Goal: Transaction & Acquisition: Purchase product/service

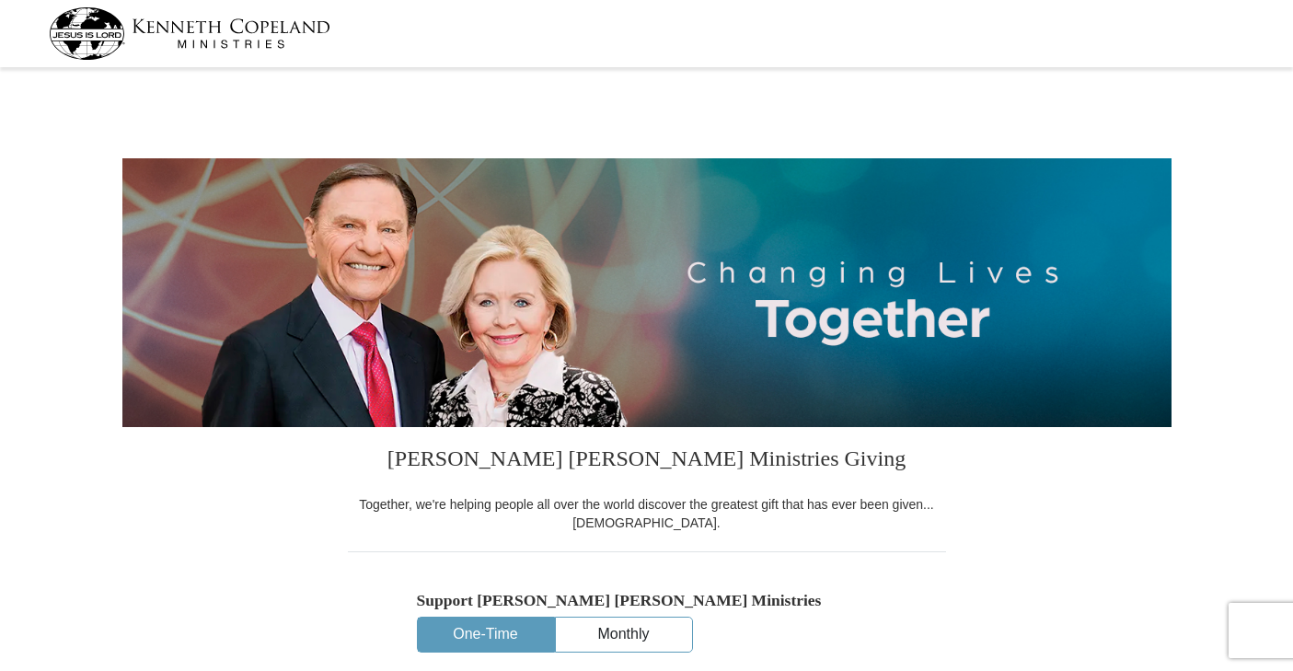
select select "TN"
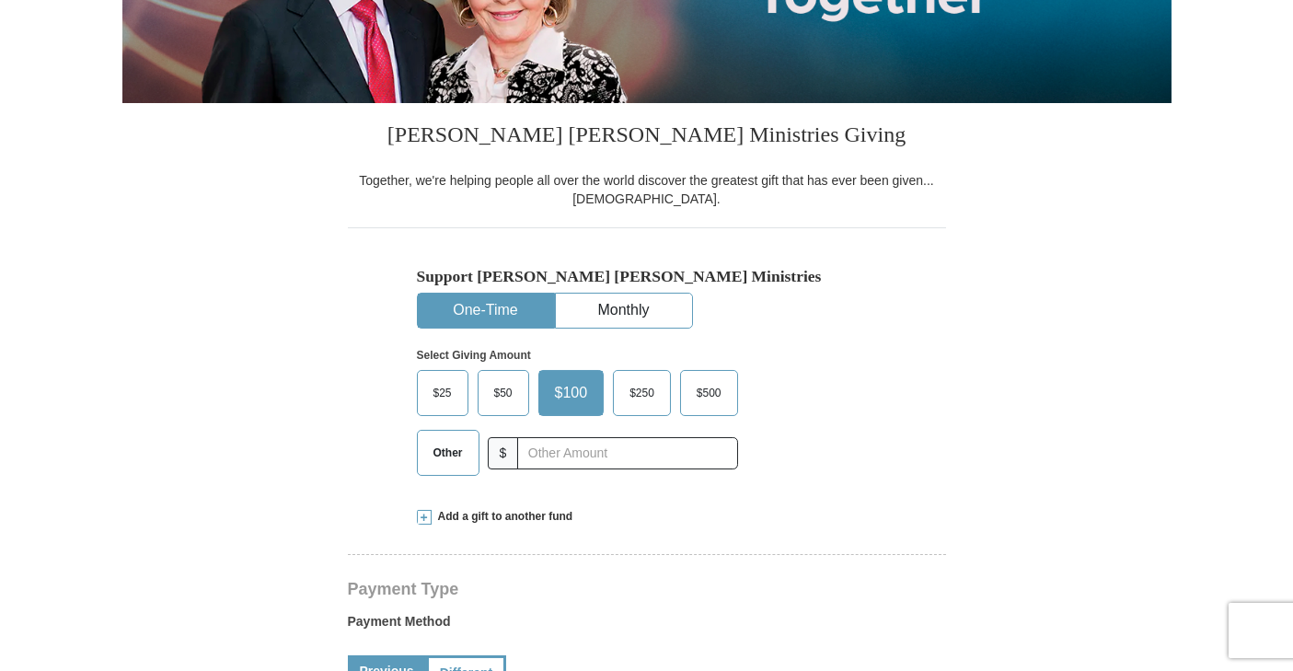
scroll to position [367, 0]
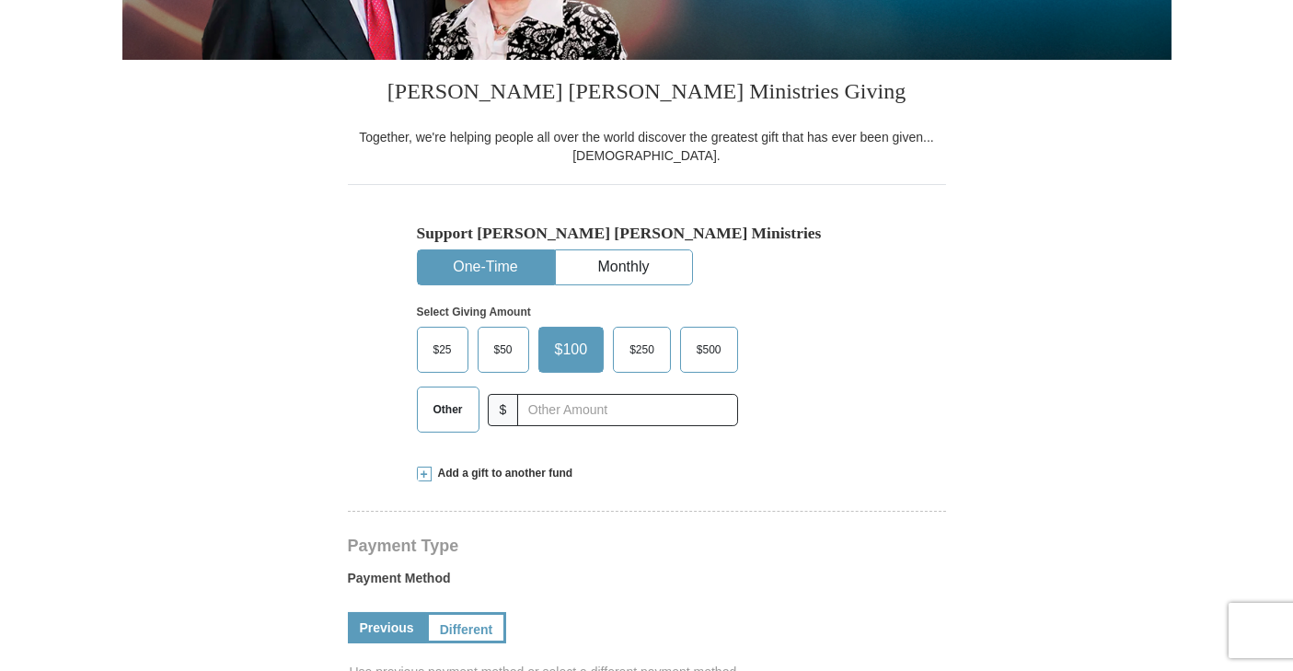
click at [636, 341] on span "$250" at bounding box center [641, 350] width 43 height 28
click at [0, 0] on input "$250" at bounding box center [0, 0] width 0 height 0
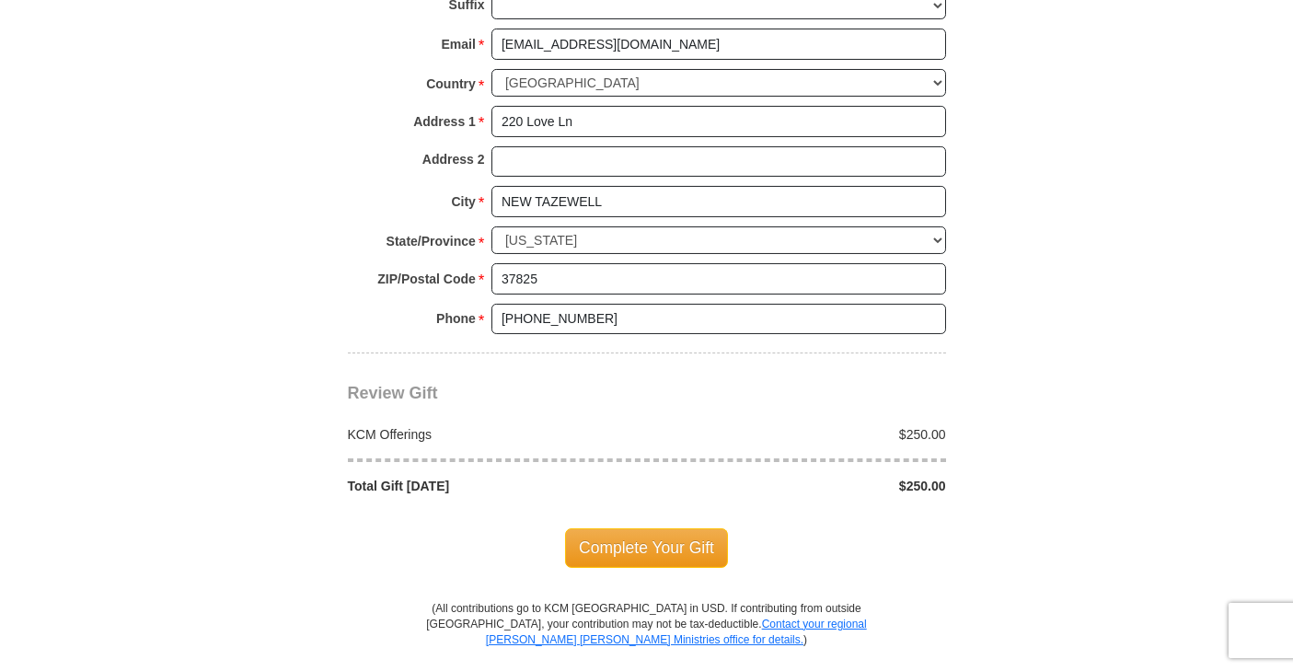
scroll to position [1379, 0]
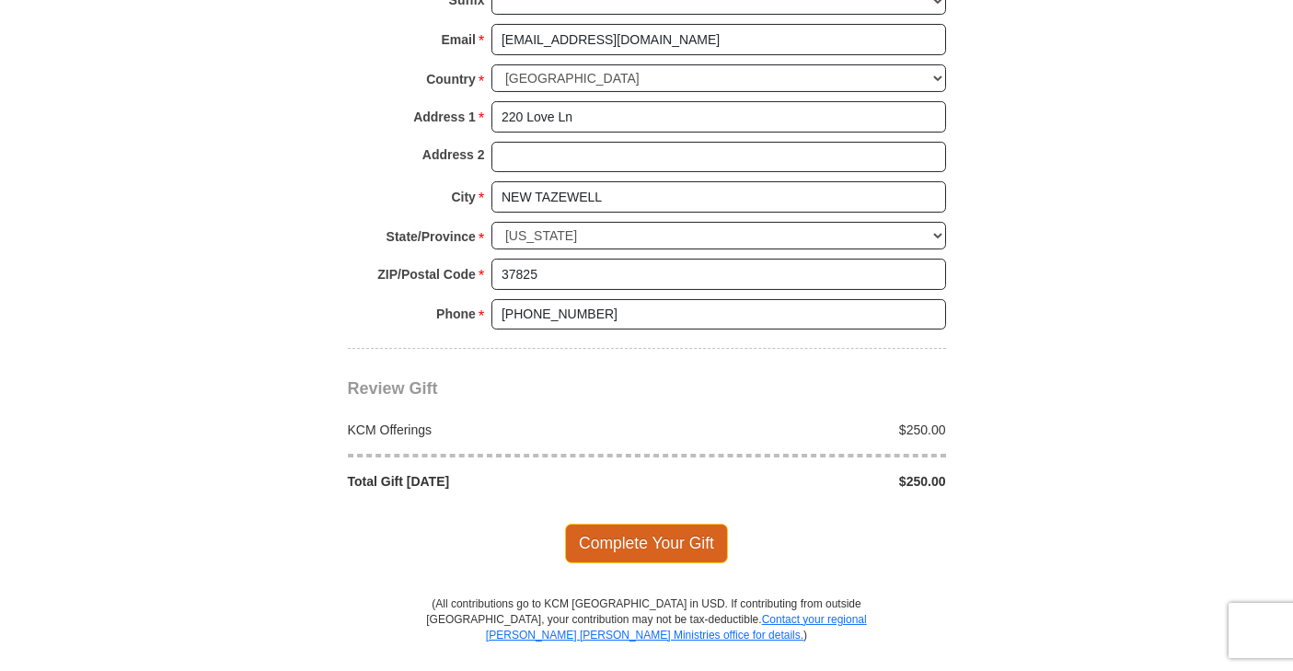
click at [607, 534] on span "Complete Your Gift" at bounding box center [646, 543] width 163 height 39
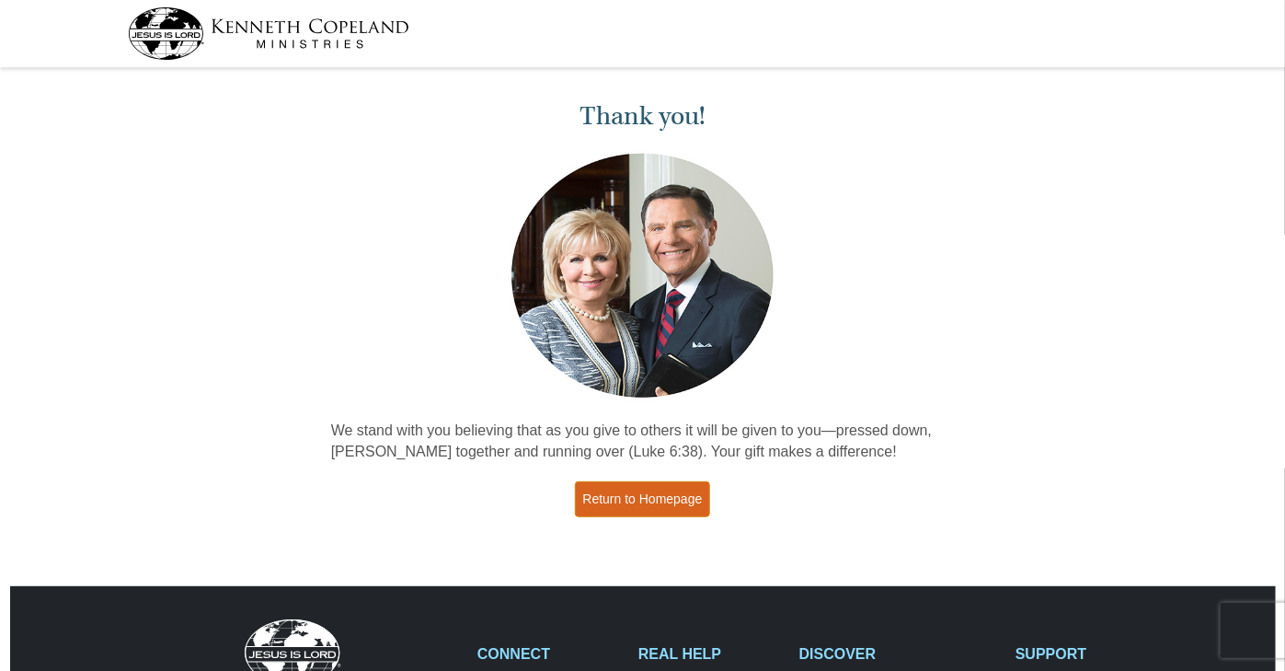
click at [664, 491] on link "Return to Homepage" at bounding box center [643, 499] width 136 height 36
